Goal: Information Seeking & Learning: Learn about a topic

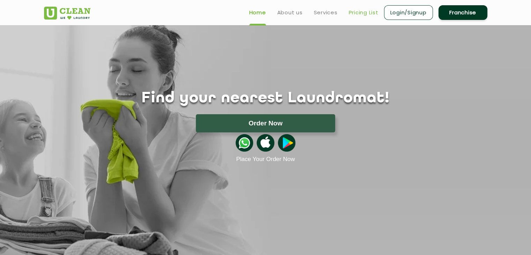
click at [365, 13] on link "Pricing List" at bounding box center [364, 12] width 30 height 8
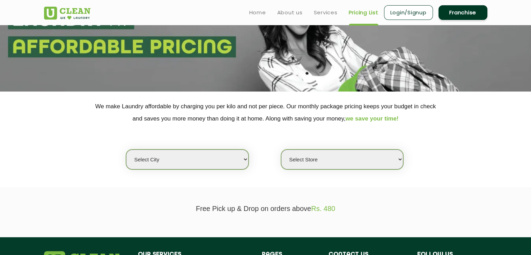
scroll to position [70, 0]
click at [235, 157] on select "Select city [GEOGRAPHIC_DATA] [GEOGRAPHIC_DATA] [GEOGRAPHIC_DATA] [GEOGRAPHIC_D…" at bounding box center [187, 159] width 122 height 20
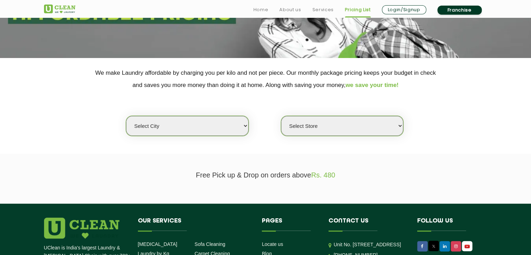
scroll to position [116, 0]
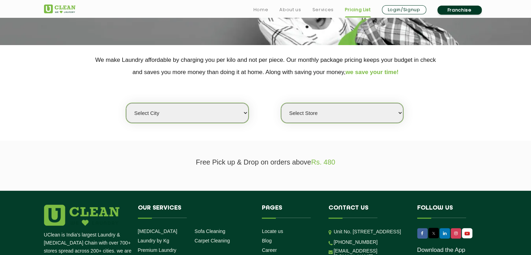
click at [202, 112] on select "Select city [GEOGRAPHIC_DATA] [GEOGRAPHIC_DATA] [GEOGRAPHIC_DATA] [GEOGRAPHIC_D…" at bounding box center [187, 113] width 122 height 20
select select "2"
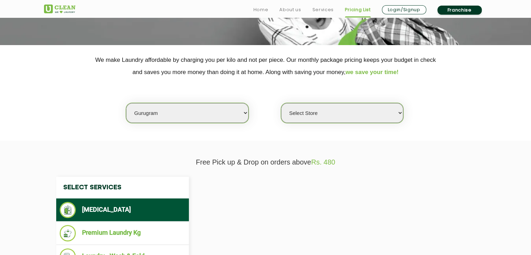
click at [202, 112] on select "Select city [GEOGRAPHIC_DATA] [GEOGRAPHIC_DATA] [GEOGRAPHIC_DATA] [GEOGRAPHIC_D…" at bounding box center [187, 113] width 122 height 20
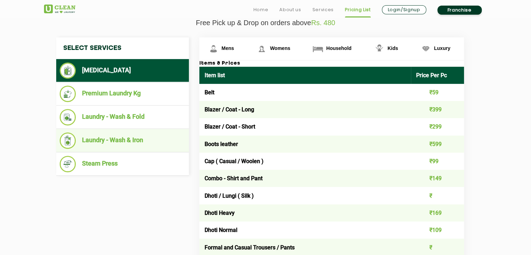
scroll to position [256, 0]
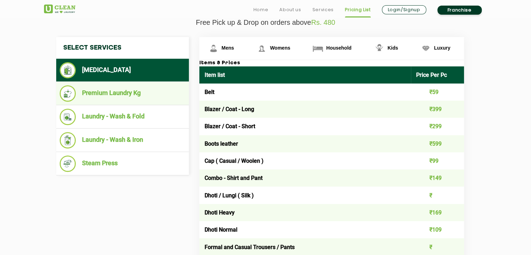
click at [103, 98] on li "Premium Laundry Kg" at bounding box center [123, 93] width 126 height 16
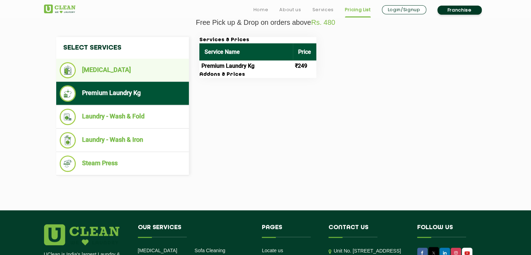
click at [101, 79] on ul "[MEDICAL_DATA]" at bounding box center [122, 70] width 133 height 23
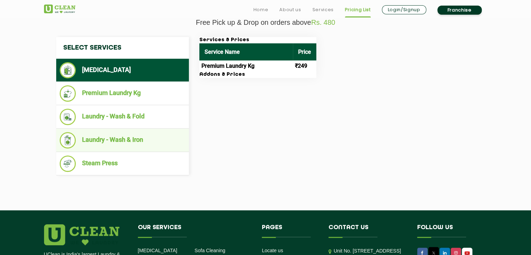
click at [118, 129] on ul "Laundry - Wash & Iron" at bounding box center [122, 140] width 133 height 23
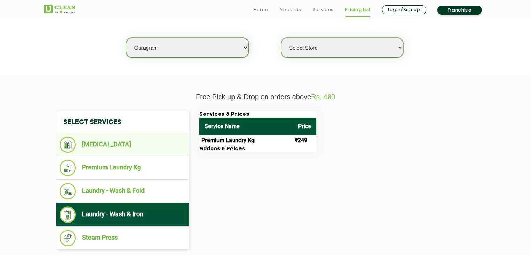
scroll to position [186, 0]
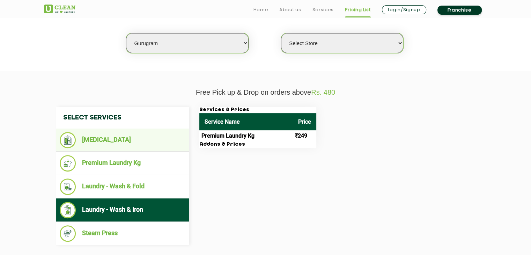
click at [99, 139] on li "[MEDICAL_DATA]" at bounding box center [123, 140] width 126 height 16
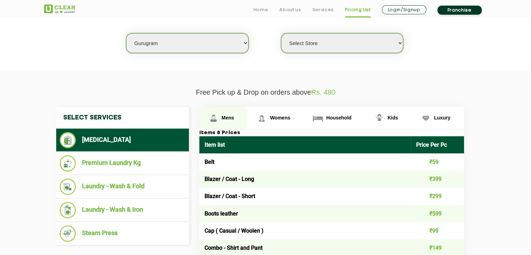
click at [221, 121] on link "Mens" at bounding box center [223, 118] width 49 height 23
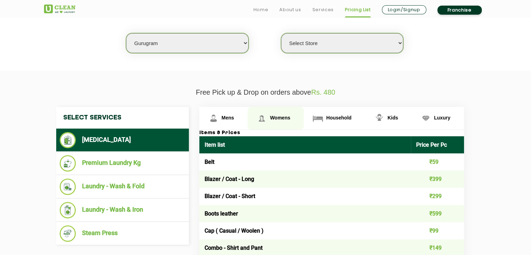
click at [286, 115] on span "Womens" at bounding box center [280, 118] width 20 height 6
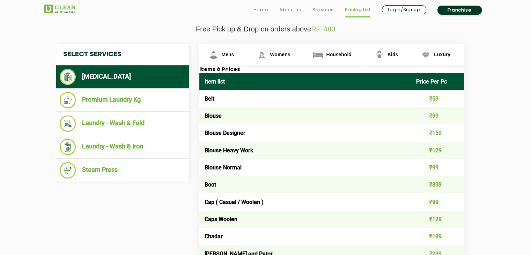
scroll to position [256, 0]
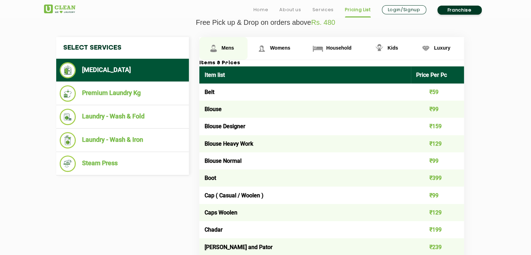
click at [225, 49] on span "Mens" at bounding box center [228, 48] width 13 height 6
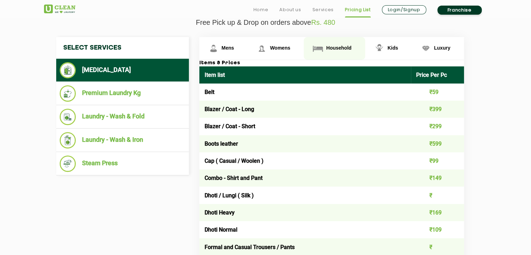
click at [332, 43] on link "Household" at bounding box center [334, 48] width 61 height 23
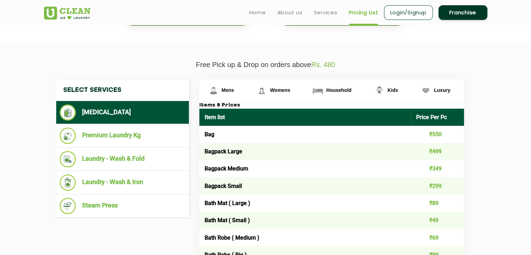
scroll to position [210, 0]
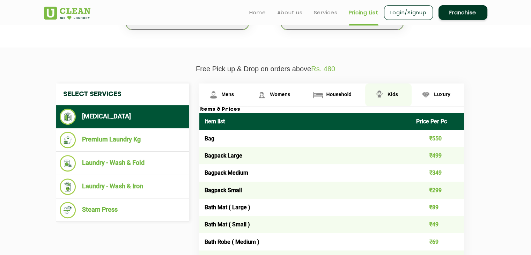
click at [376, 100] on img at bounding box center [379, 95] width 12 height 12
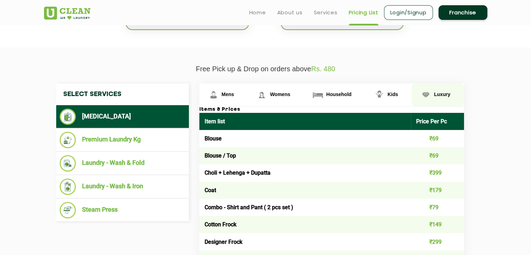
click at [442, 97] on link "Luxury" at bounding box center [438, 94] width 52 height 23
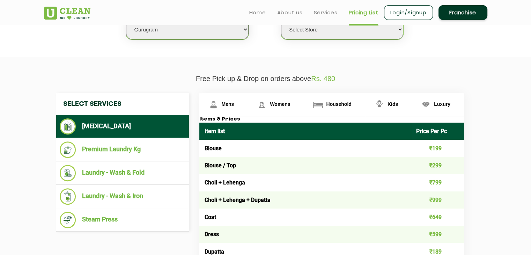
scroll to position [186, 0]
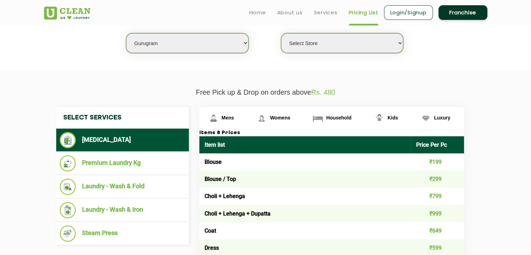
click at [126, 143] on li "[MEDICAL_DATA]" at bounding box center [123, 140] width 126 height 16
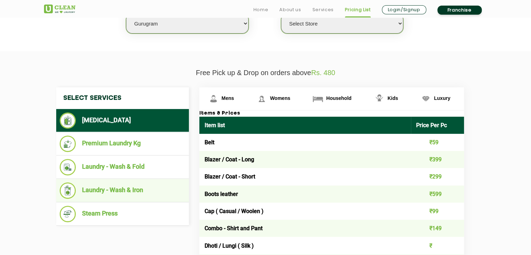
scroll to position [233, 0]
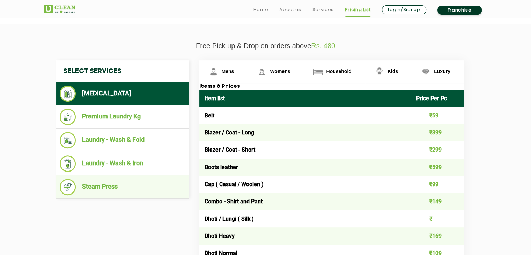
click at [105, 185] on li "Steam Press" at bounding box center [123, 187] width 126 height 16
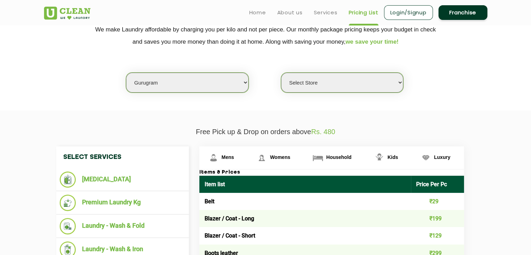
scroll to position [140, 0]
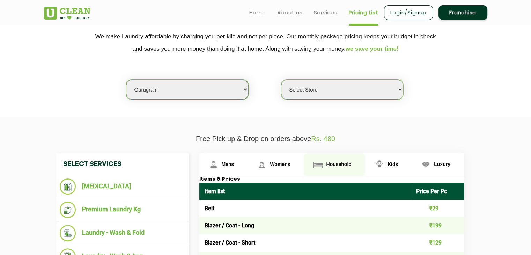
click at [336, 166] on span "Household" at bounding box center [338, 164] width 25 height 6
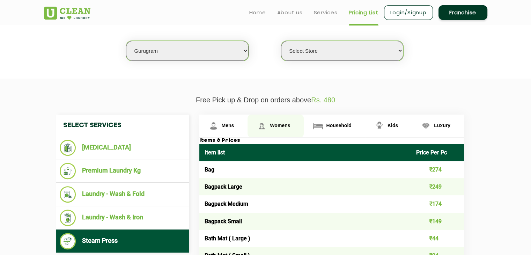
scroll to position [163, 0]
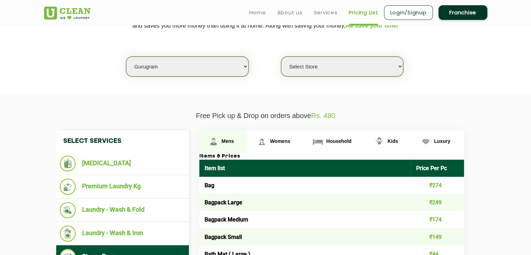
click at [224, 140] on span "Mens" at bounding box center [228, 141] width 13 height 6
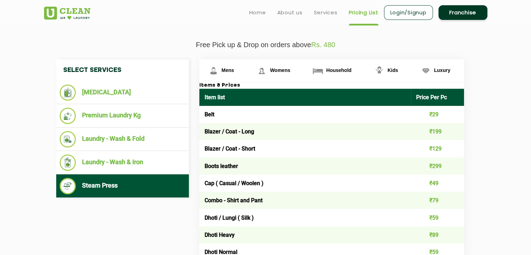
scroll to position [233, 0]
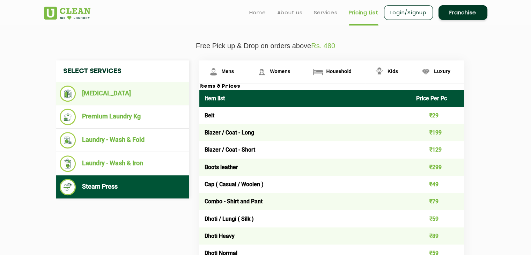
click at [110, 93] on li "[MEDICAL_DATA]" at bounding box center [123, 94] width 126 height 16
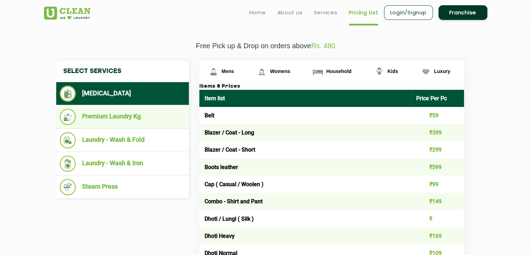
click at [115, 113] on li "Premium Laundry Kg" at bounding box center [123, 117] width 126 height 16
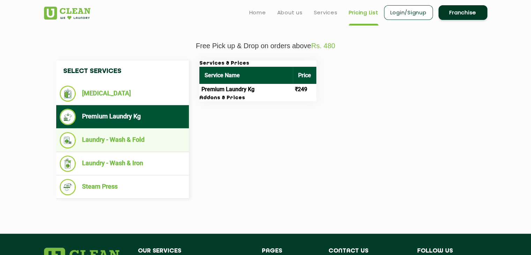
click at [109, 134] on li "Laundry - Wash & Fold" at bounding box center [123, 140] width 126 height 16
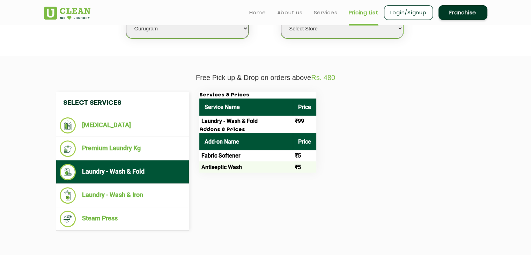
scroll to position [186, 0]
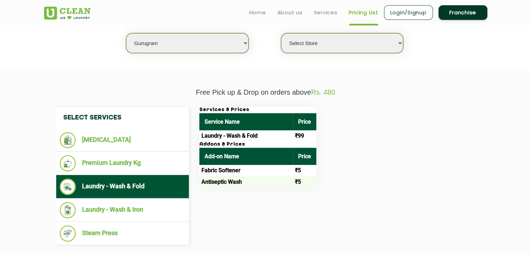
click at [469, 9] on link "Franchise" at bounding box center [463, 12] width 49 height 15
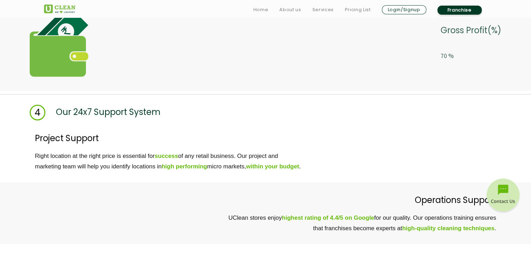
scroll to position [1932, 0]
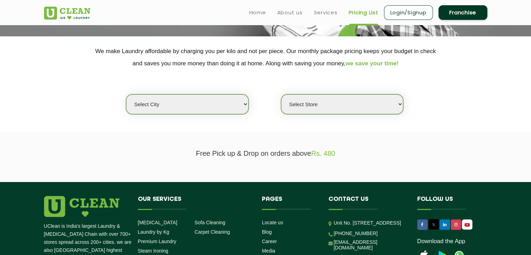
scroll to position [80, 0]
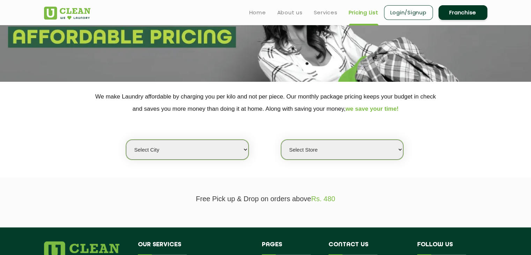
click at [226, 142] on select "Select city [GEOGRAPHIC_DATA] [GEOGRAPHIC_DATA] [GEOGRAPHIC_DATA] [GEOGRAPHIC_D…" at bounding box center [187, 150] width 122 height 20
select select "2"
click at [226, 142] on select "Select city [GEOGRAPHIC_DATA] [GEOGRAPHIC_DATA] [GEOGRAPHIC_DATA] [GEOGRAPHIC_D…" at bounding box center [187, 150] width 122 height 20
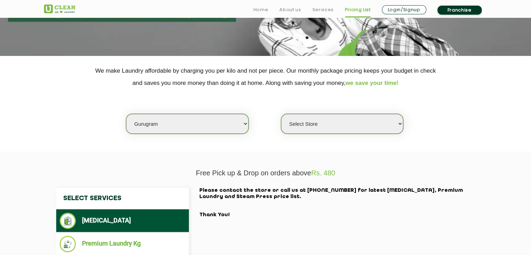
scroll to position [196, 0]
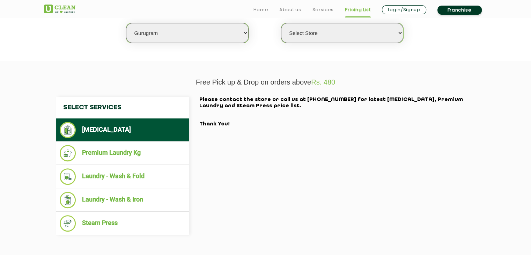
click at [98, 135] on li "[MEDICAL_DATA]" at bounding box center [123, 130] width 126 height 16
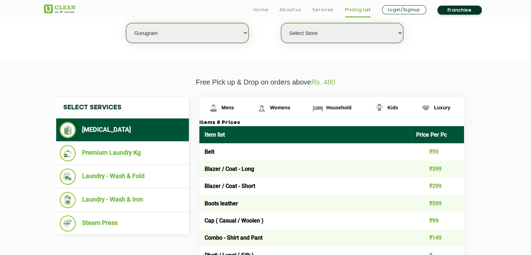
click at [302, 31] on select "Select Store [GEOGRAPHIC_DATA] Sector 66 [GEOGRAPHIC_DATA] Phase [GEOGRAPHIC_DA…" at bounding box center [342, 33] width 122 height 20
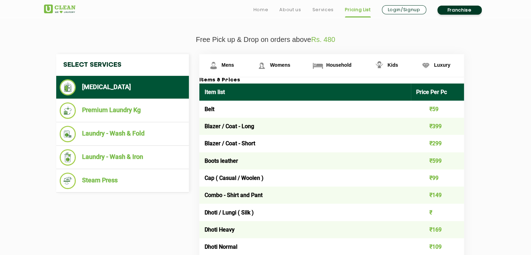
scroll to position [243, 0]
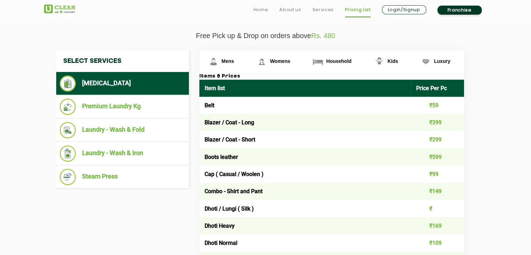
click at [324, 12] on link "Services" at bounding box center [322, 10] width 21 height 8
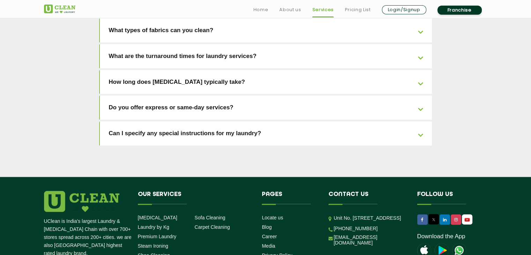
scroll to position [1592, 0]
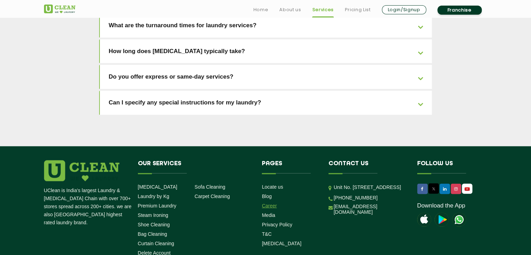
click at [271, 203] on link "Career" at bounding box center [269, 206] width 15 height 6
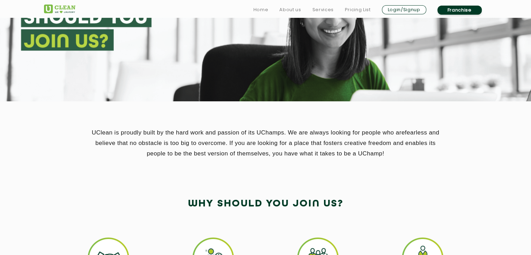
scroll to position [163, 0]
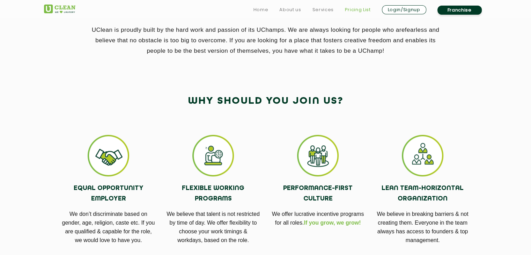
click at [355, 13] on link "Pricing List" at bounding box center [358, 10] width 26 height 8
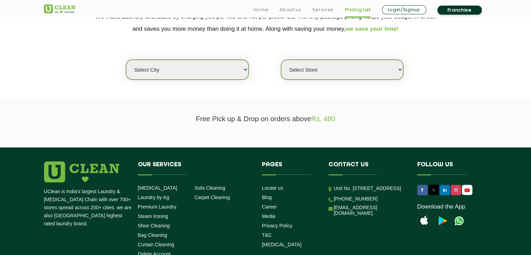
scroll to position [163, 0]
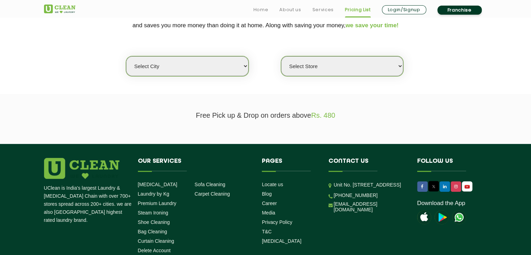
click at [200, 59] on select "Select city [GEOGRAPHIC_DATA] [GEOGRAPHIC_DATA] [GEOGRAPHIC_DATA] [GEOGRAPHIC_D…" at bounding box center [187, 66] width 122 height 20
select select "2"
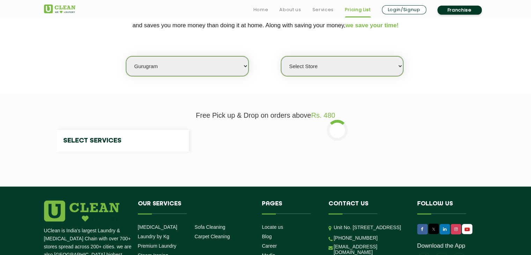
click at [200, 59] on select "Select city [GEOGRAPHIC_DATA] [GEOGRAPHIC_DATA] [GEOGRAPHIC_DATA] [GEOGRAPHIC_D…" at bounding box center [187, 66] width 122 height 20
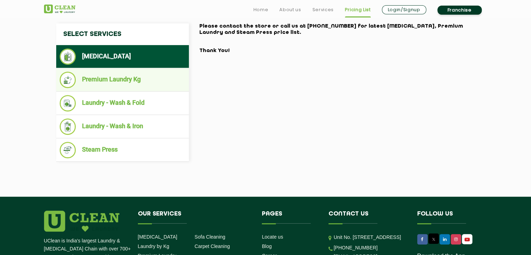
scroll to position [279, 0]
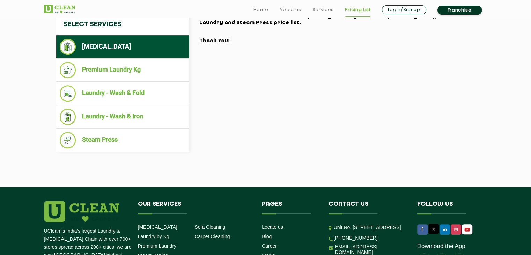
click at [116, 46] on li "[MEDICAL_DATA]" at bounding box center [123, 47] width 126 height 16
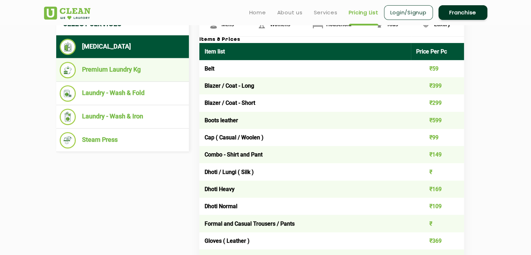
click at [134, 70] on li "Premium Laundry Kg" at bounding box center [123, 70] width 126 height 16
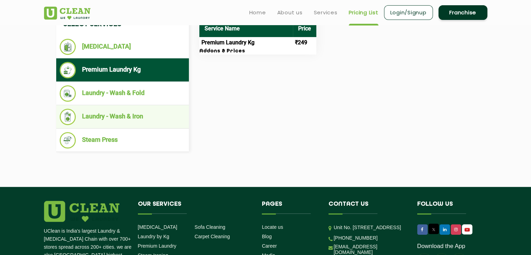
click at [126, 111] on li "Laundry - Wash & Iron" at bounding box center [123, 117] width 126 height 16
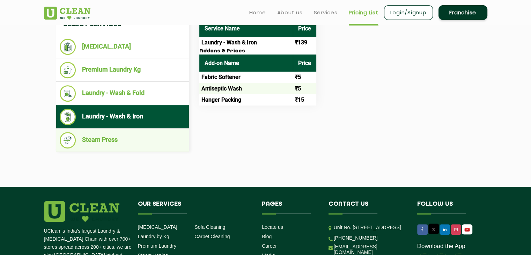
click at [95, 135] on li "Steam Press" at bounding box center [123, 140] width 126 height 16
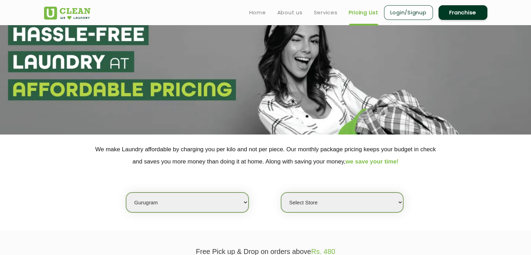
scroll to position [23, 0]
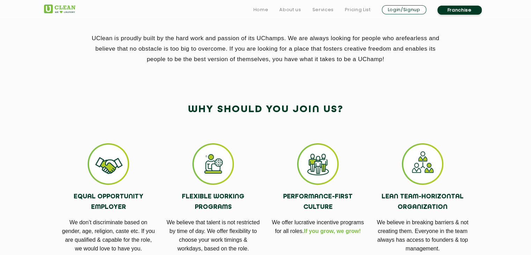
scroll to position [210, 0]
